Goal: Check status: Check status

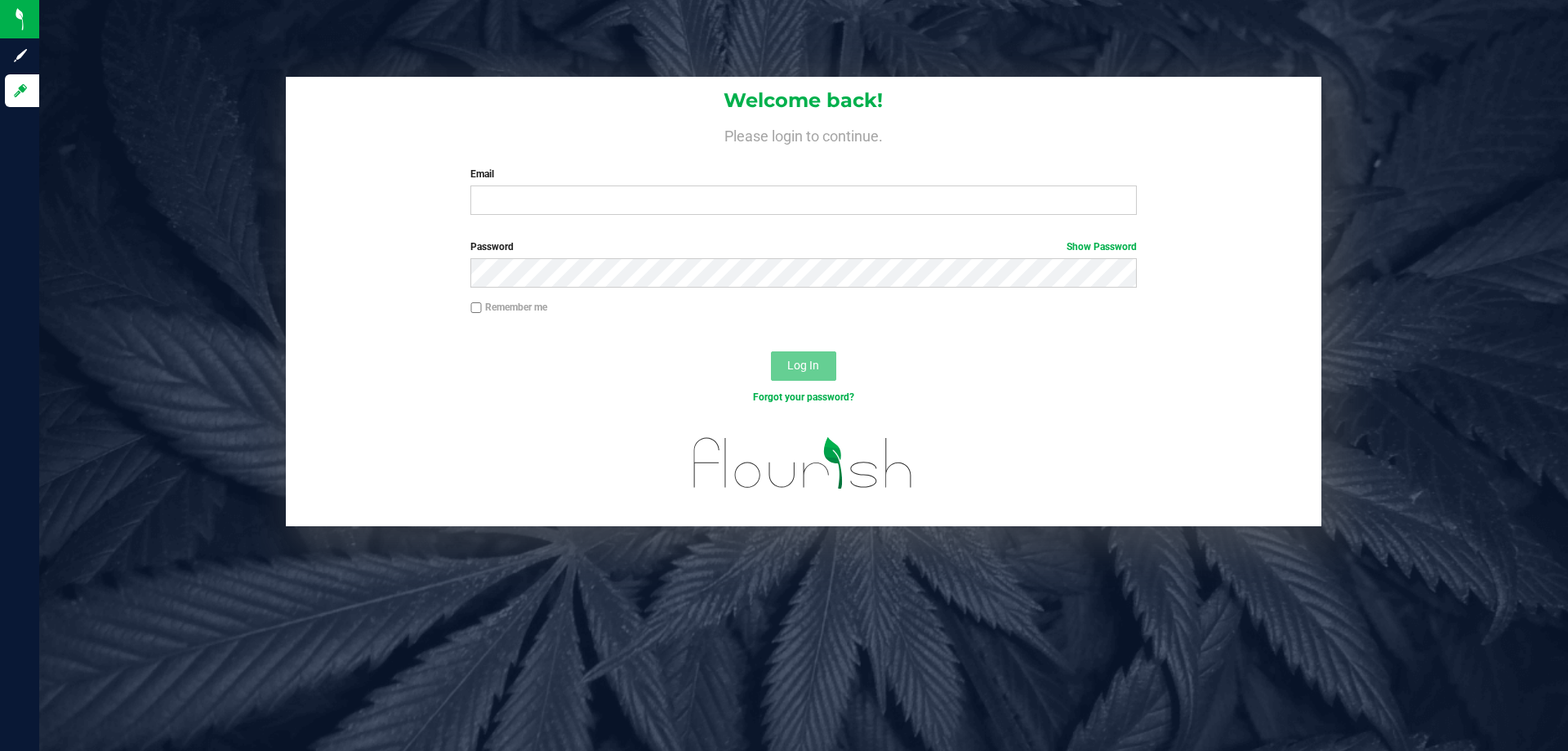
click at [790, 170] on label "Email" at bounding box center [803, 174] width 665 height 14
click at [790, 186] on input "Email" at bounding box center [803, 200] width 665 height 29
type input "[EMAIL_ADDRESS][DOMAIN_NAME]"
click at [771, 351] on button "Log In" at bounding box center [803, 366] width 65 height 29
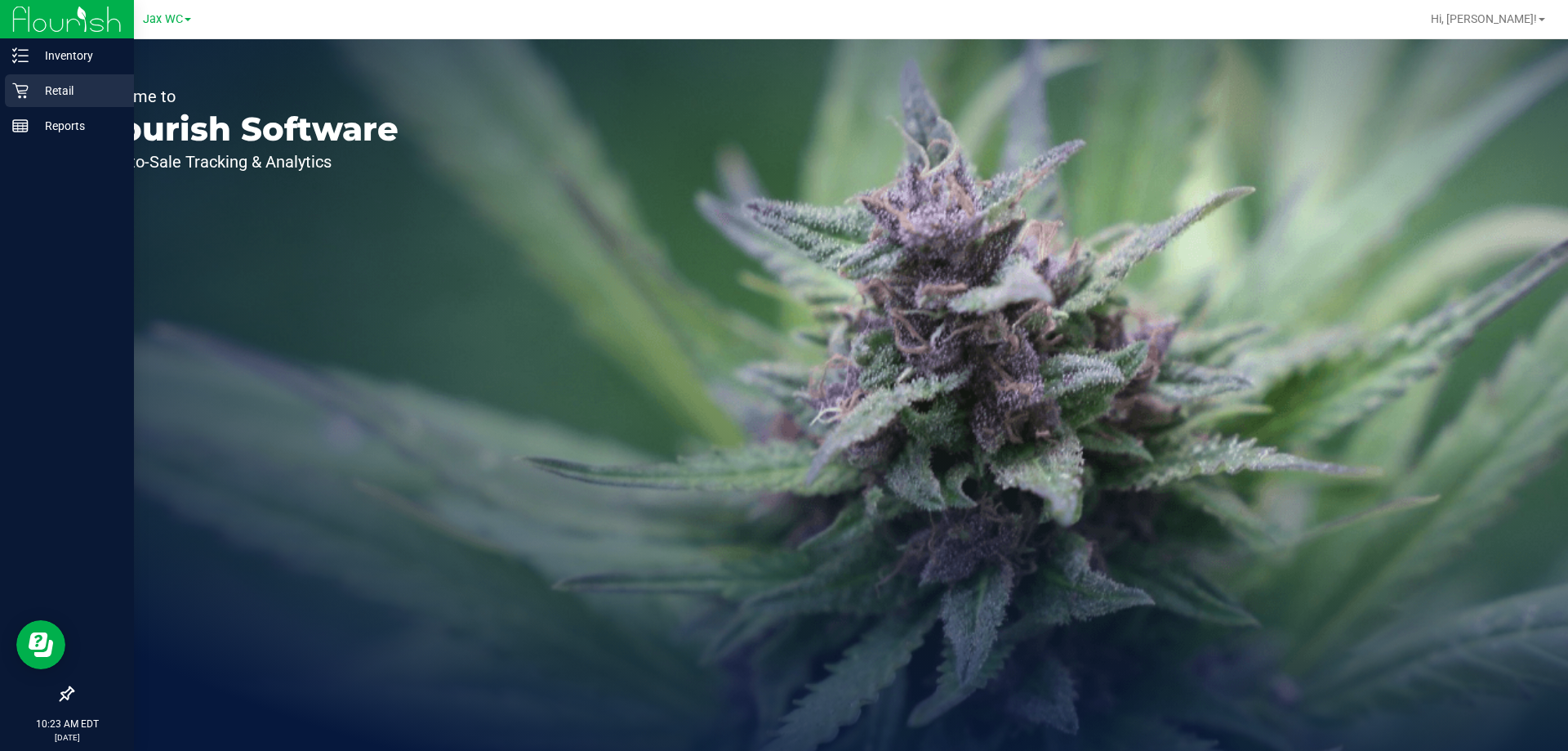
click at [24, 95] on icon at bounding box center [21, 90] width 16 height 16
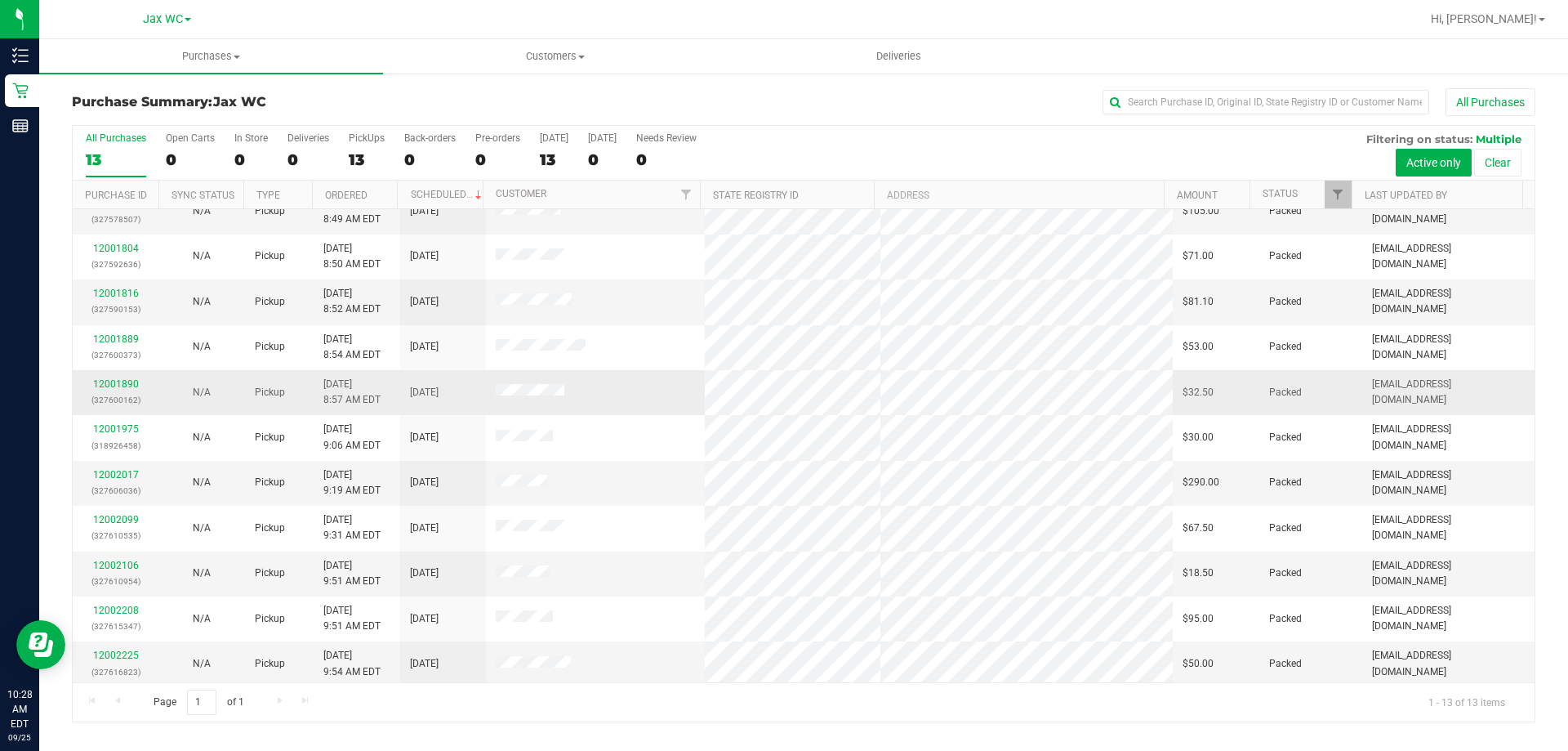
scroll to position [114, 0]
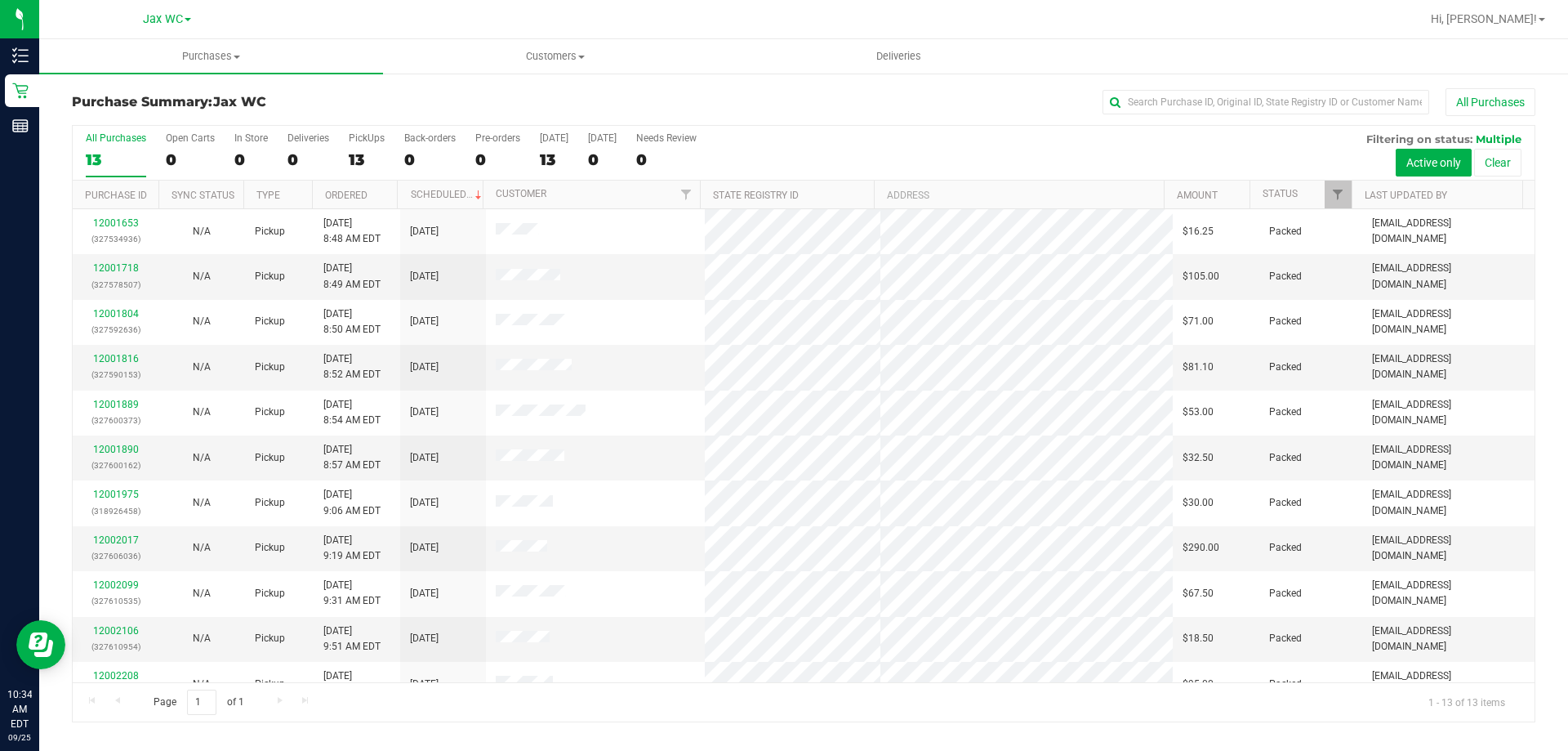
click at [1185, 38] on nav "Jax WC Hi, [PERSON_NAME]!" at bounding box center [804, 20] width 1529 height 39
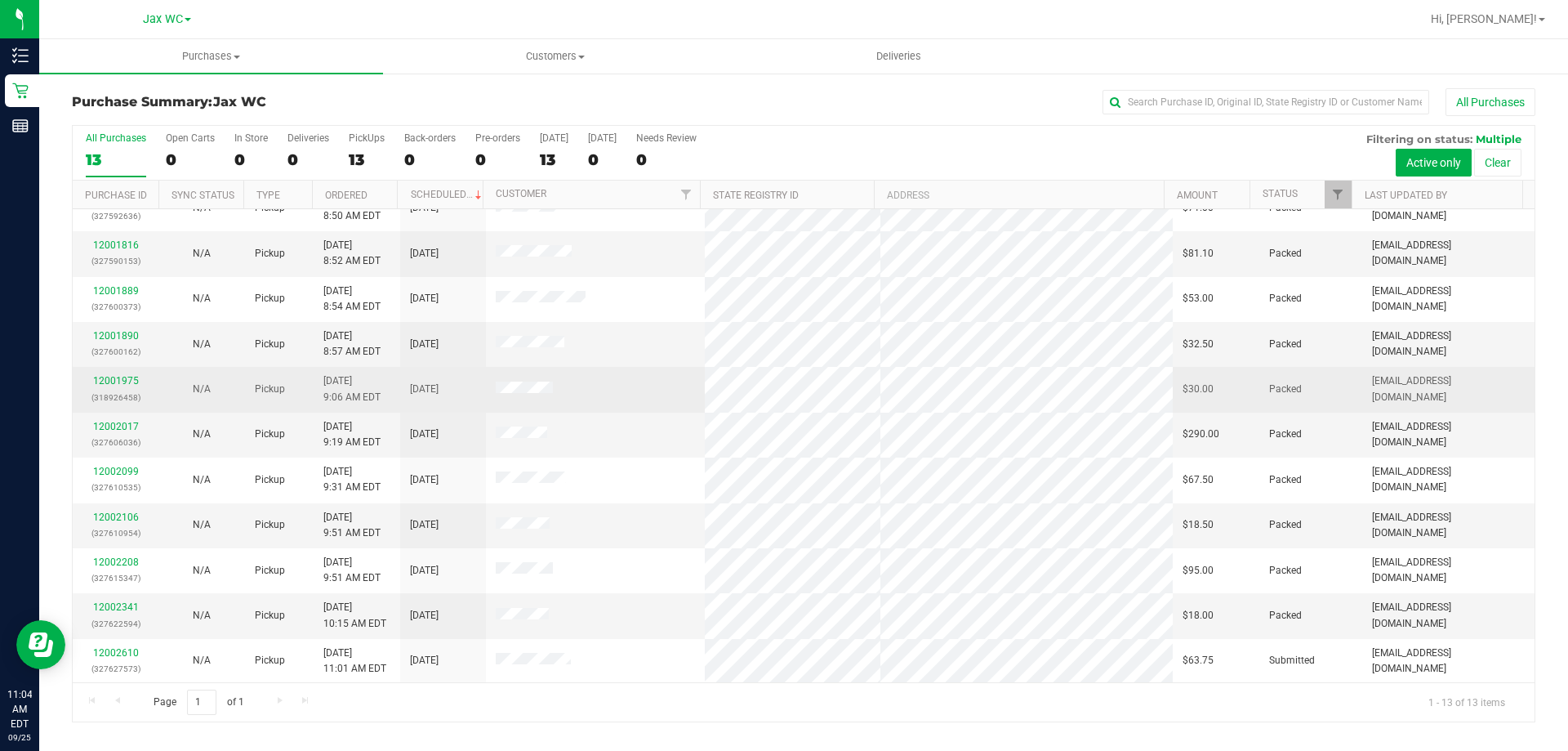
scroll to position [114, 0]
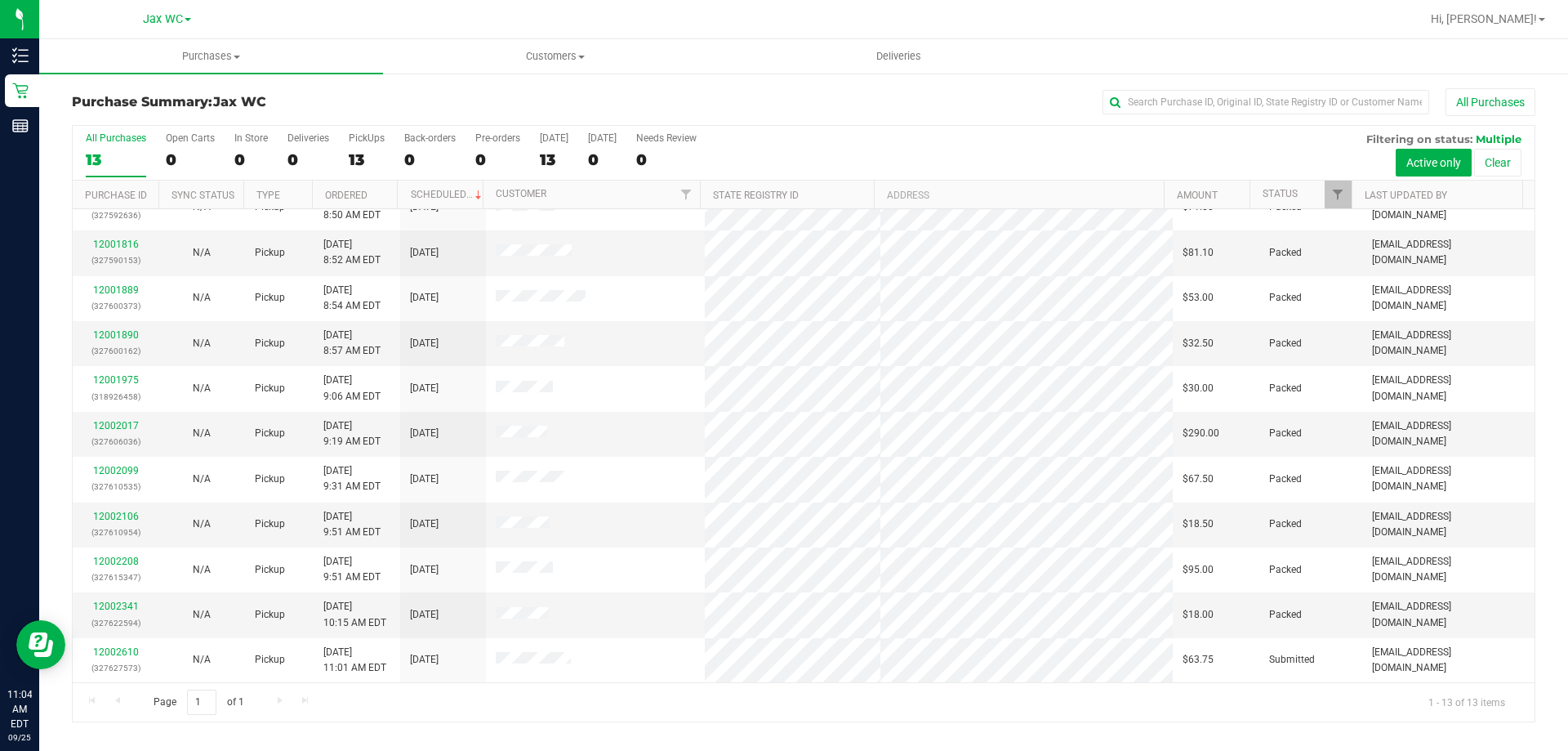
click at [1201, 703] on div "Page 1 of 1 1 - 13 of 13 items" at bounding box center [804, 702] width 1462 height 39
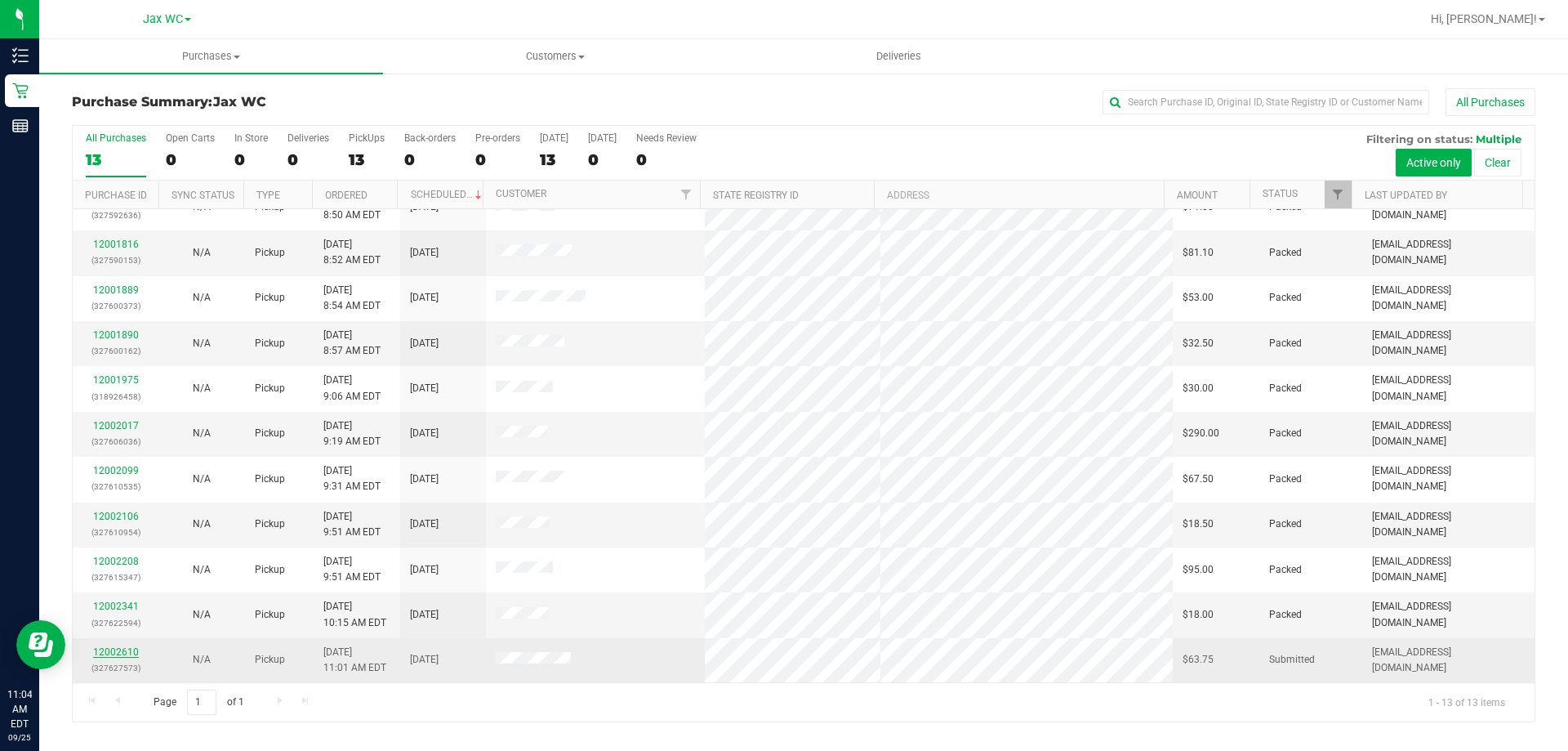
click at [117, 656] on link "12002610" at bounding box center [115, 651] width 45 height 12
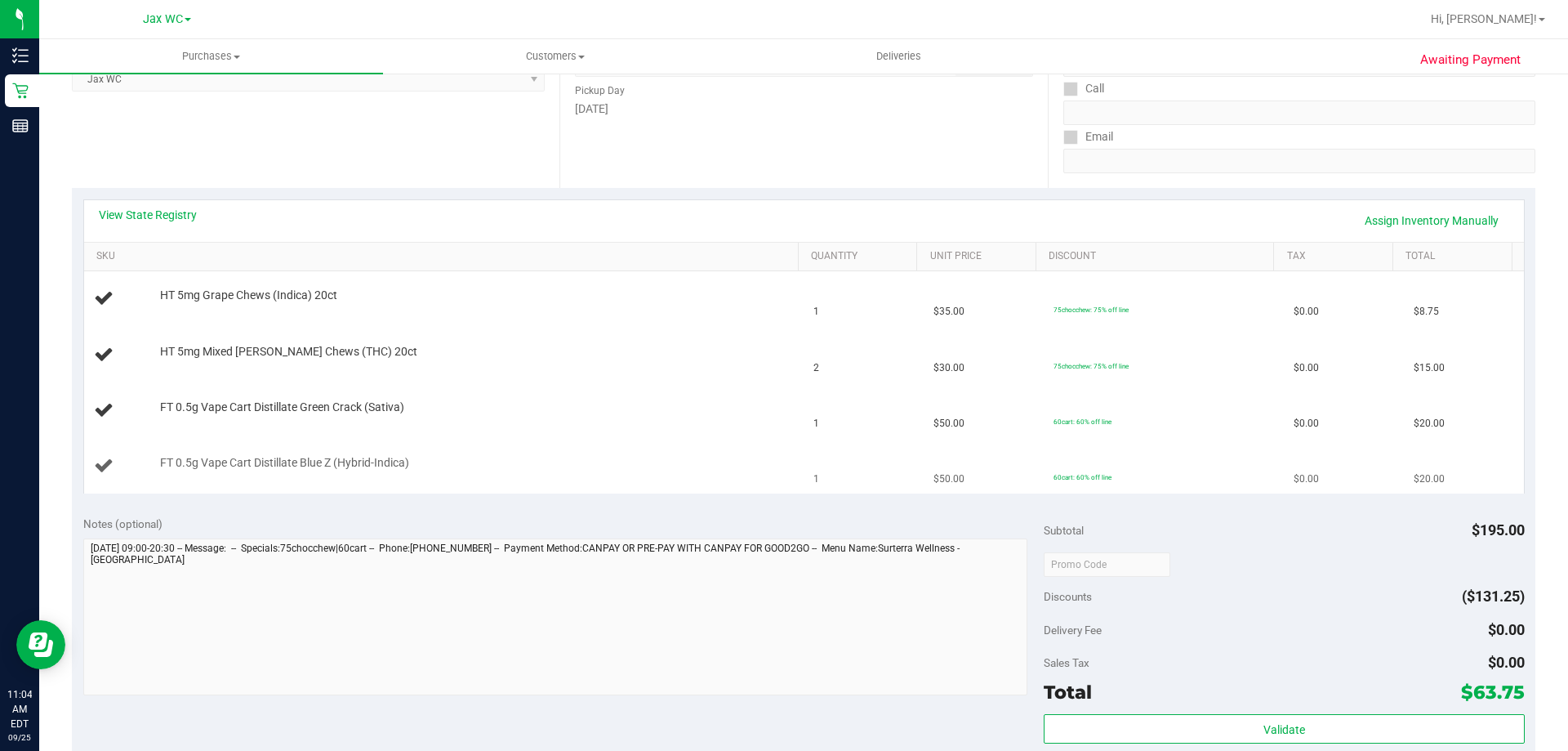
scroll to position [245, 0]
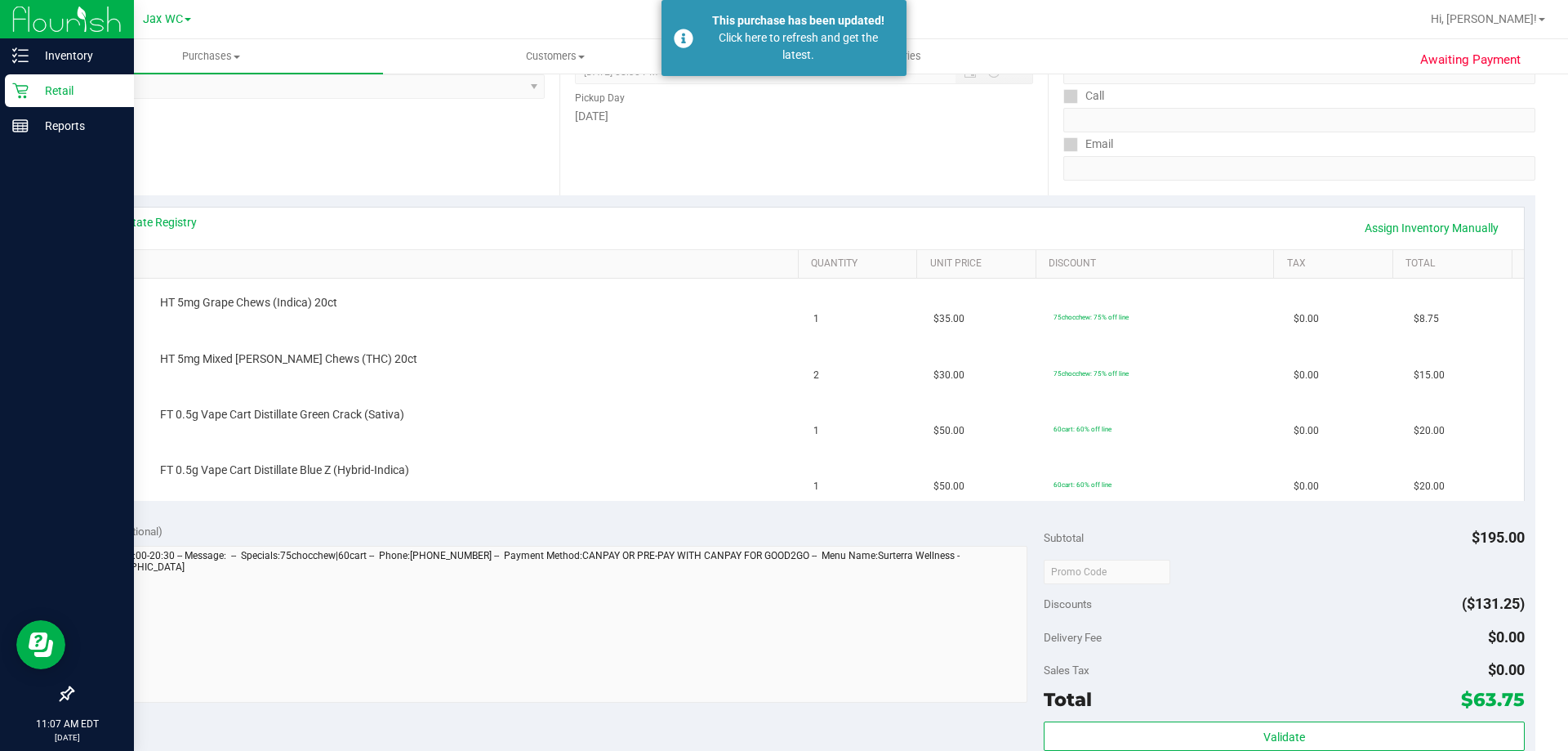
click at [44, 84] on p "Retail" at bounding box center [78, 91] width 98 height 20
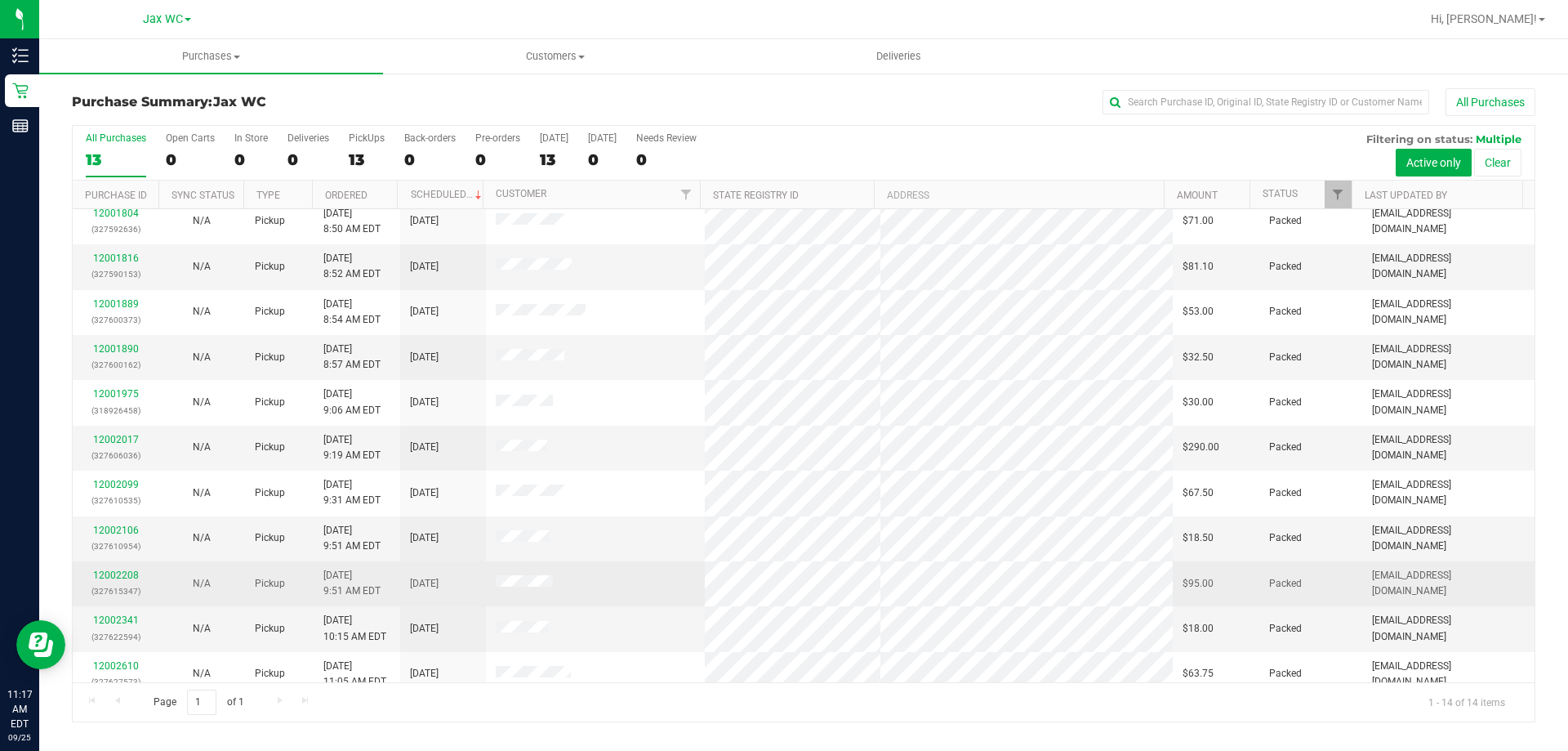
scroll to position [160, 0]
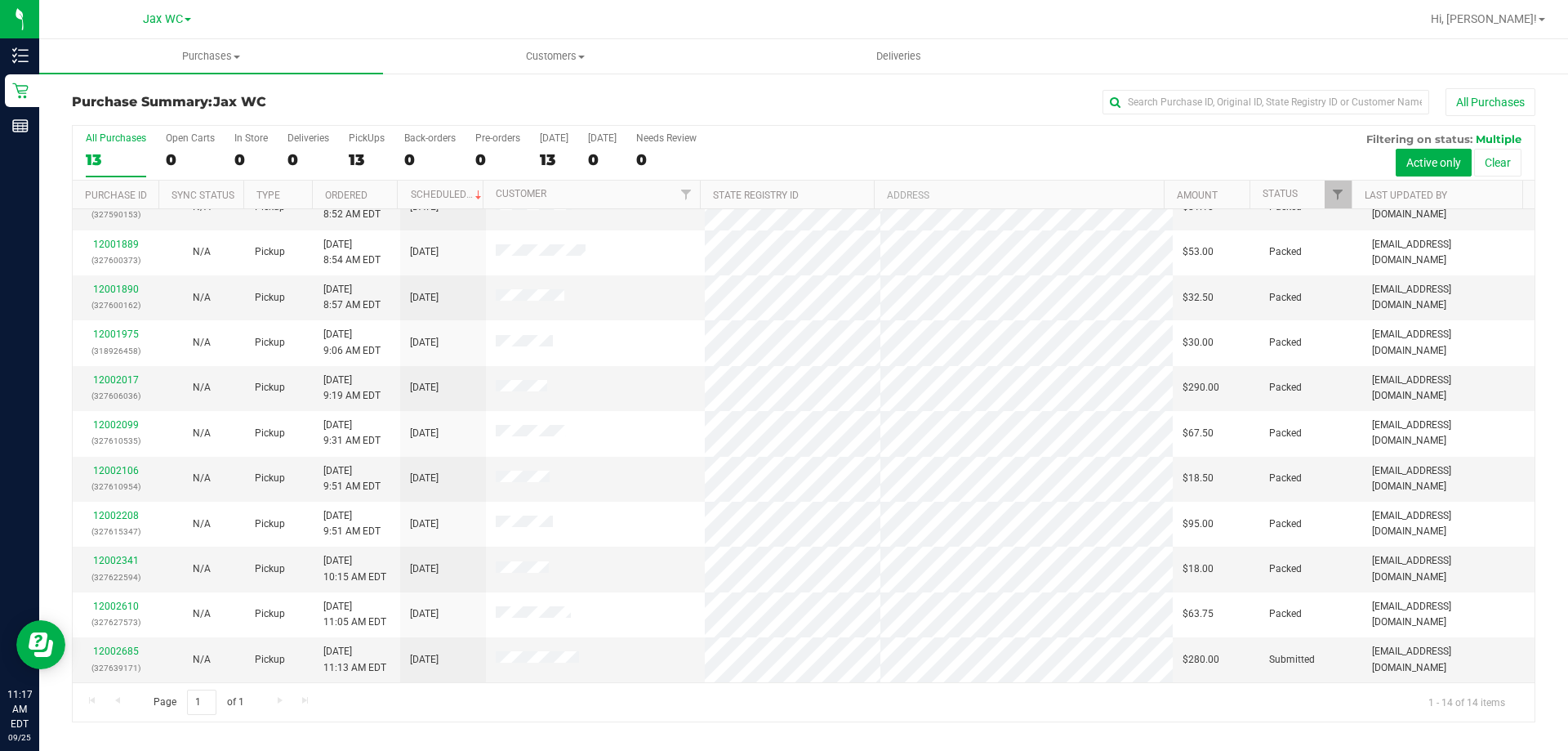
click at [1189, 703] on div "Page 1 of 1 1 - 14 of 14 items" at bounding box center [804, 702] width 1462 height 39
click at [109, 645] on div "12002685 (327639171)" at bounding box center [115, 659] width 66 height 31
click at [107, 647] on link "12002685" at bounding box center [115, 650] width 45 height 12
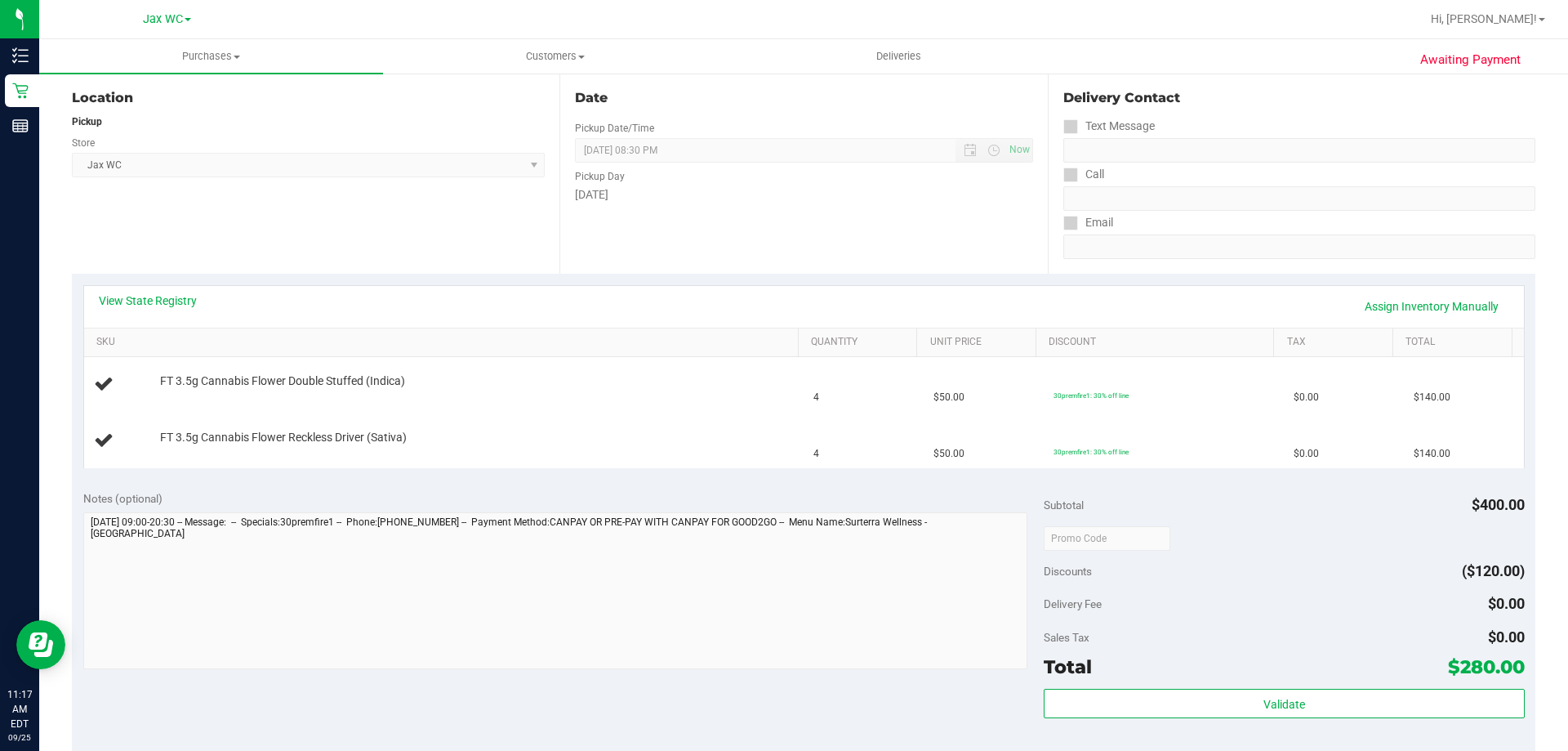
scroll to position [245, 0]
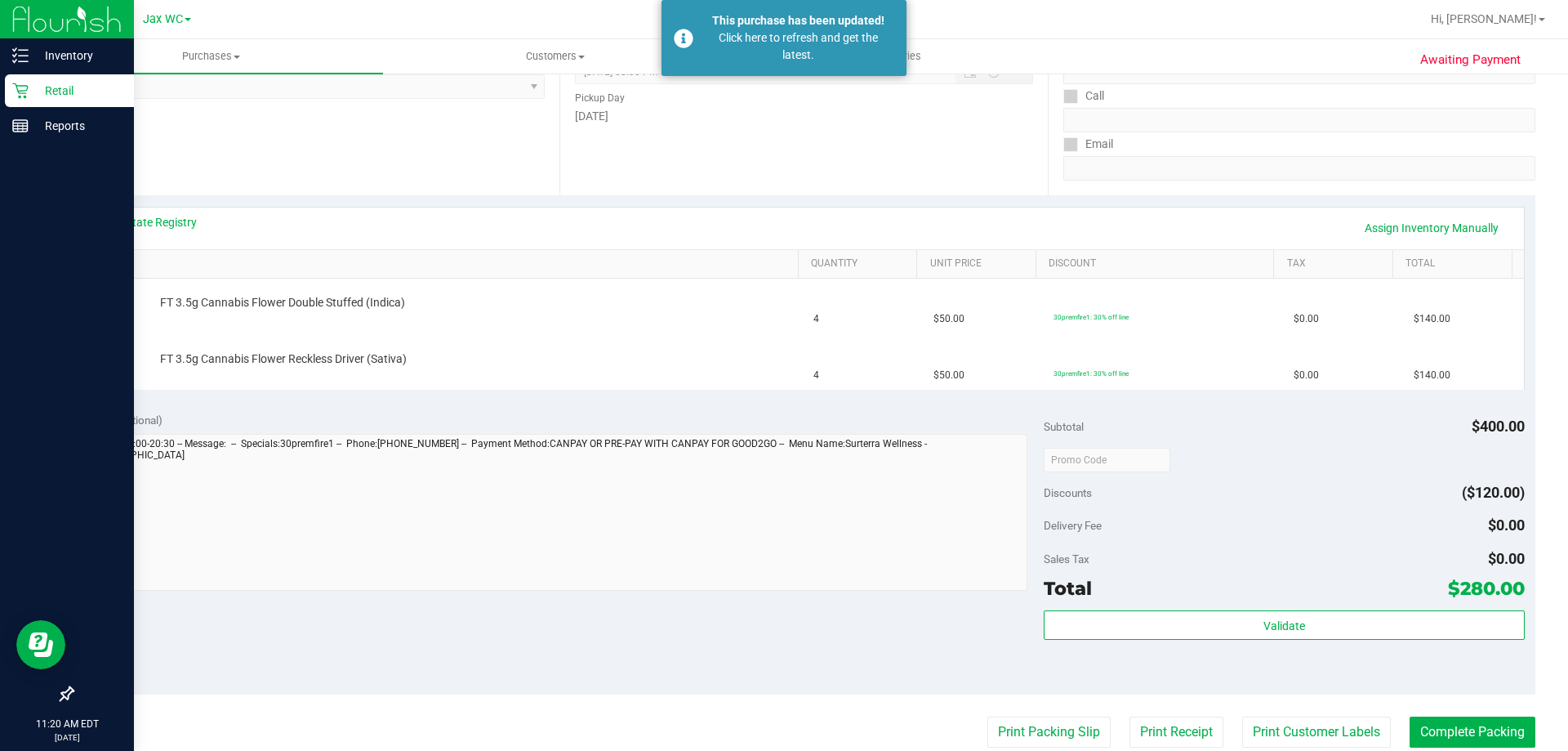
click at [73, 86] on p "Retail" at bounding box center [78, 91] width 98 height 20
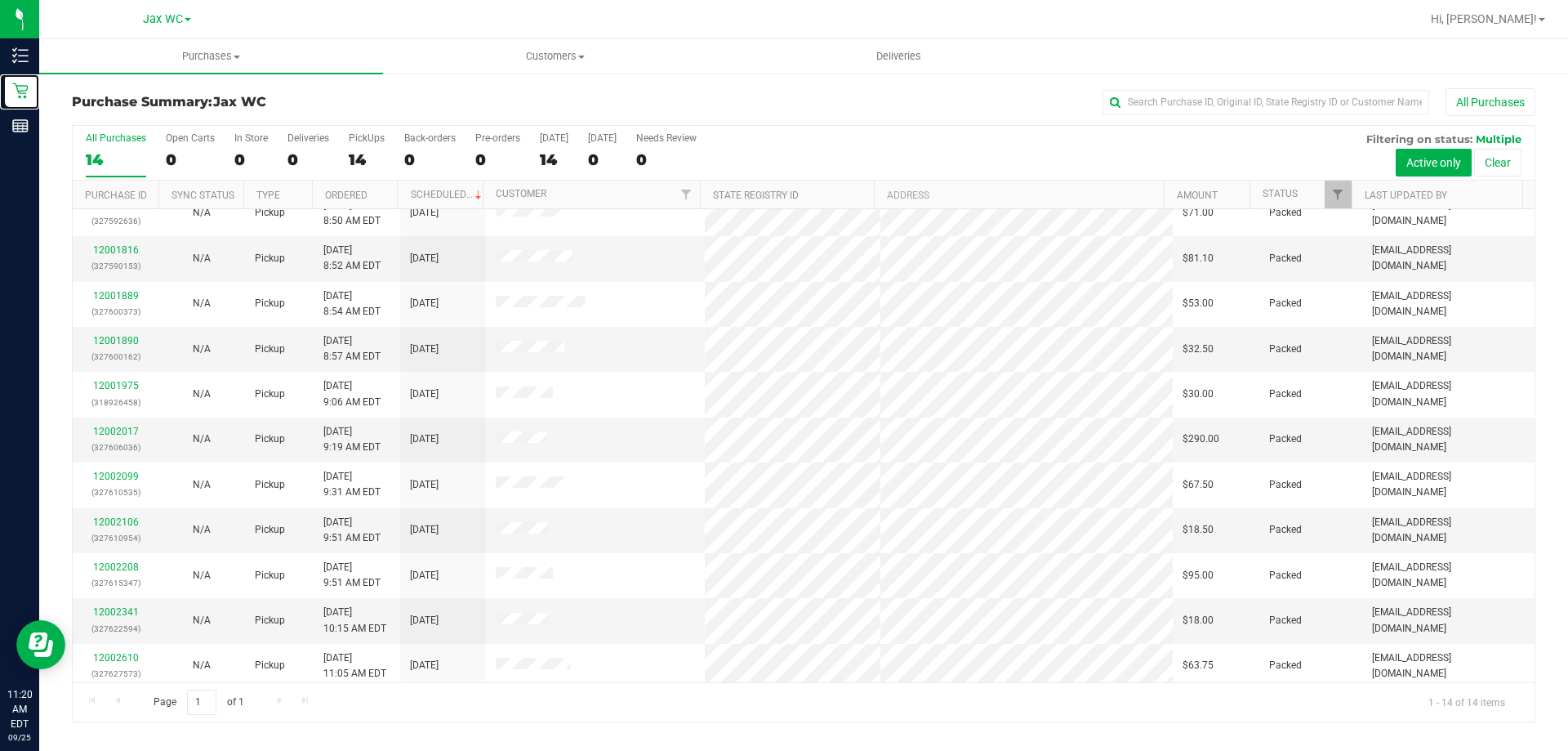
scroll to position [160, 0]
